Goal: Answer question/provide support: Share knowledge or assist other users

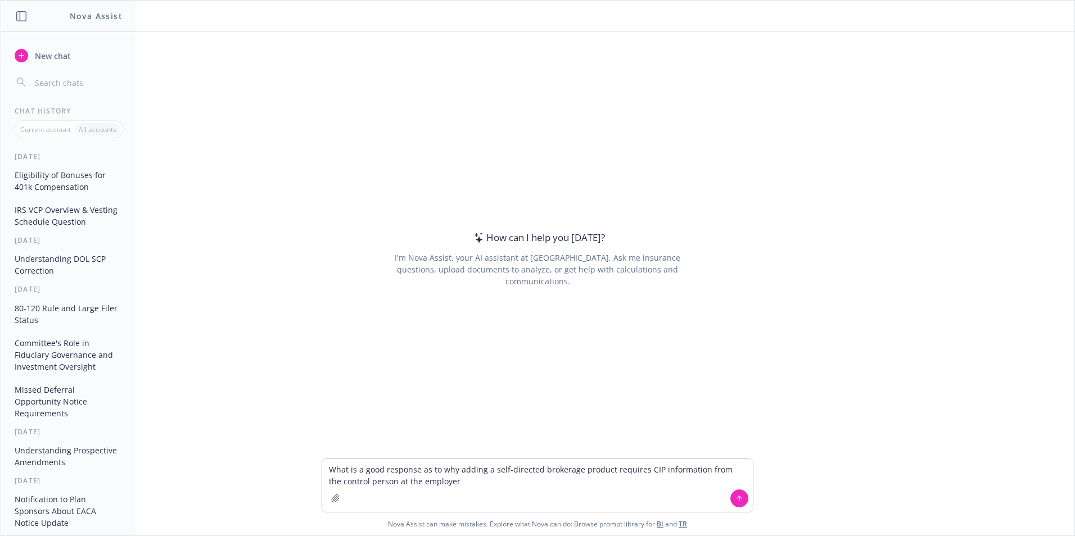
click at [706, 470] on textarea "What is a good response as to why adding a self-directed brokerage product requ…" at bounding box center [537, 485] width 431 height 53
type textarea "What is a good response as to why adding a self-directed brokerage product requ…"
click at [739, 497] on icon at bounding box center [739, 498] width 0 height 4
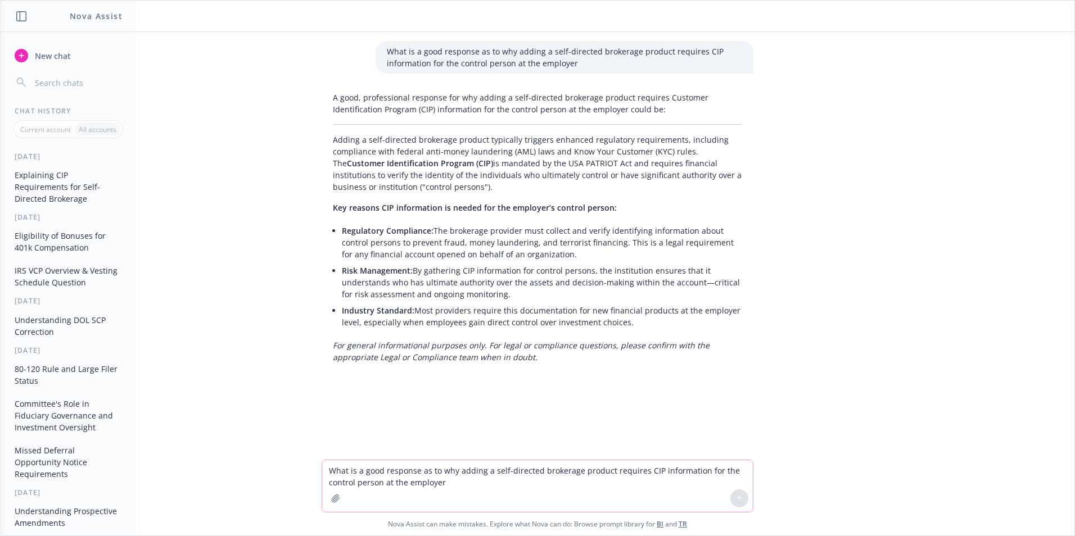
drag, startPoint x: 351, startPoint y: 478, endPoint x: 342, endPoint y: 480, distance: 9.8
click at [350, 478] on textarea "What is a good response as to why adding a self-directed brokerage product requ…" at bounding box center [537, 486] width 431 height 52
type textarea "Can you give me a very brief response"
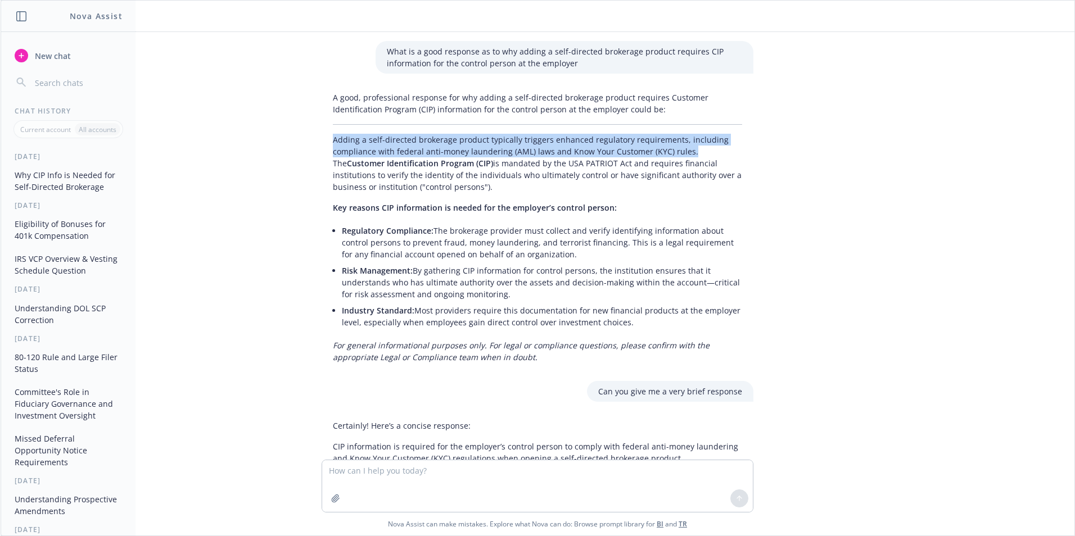
drag, startPoint x: 678, startPoint y: 152, endPoint x: 315, endPoint y: 134, distance: 364.1
click at [322, 134] on div "A good, professional response for why adding a self-directed brokerage product …" at bounding box center [538, 227] width 432 height 280
drag, startPoint x: 316, startPoint y: 134, endPoint x: 411, endPoint y: 141, distance: 95.8
copy p "Adding a self-directed brokerage product typically triggers enhanced regulatory…"
